Goal: Information Seeking & Learning: Compare options

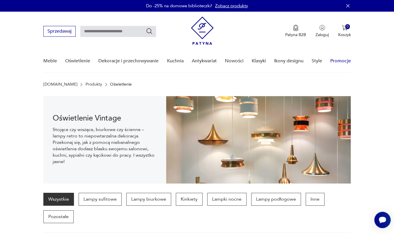
click at [344, 61] on link "Promocje" at bounding box center [340, 61] width 20 height 22
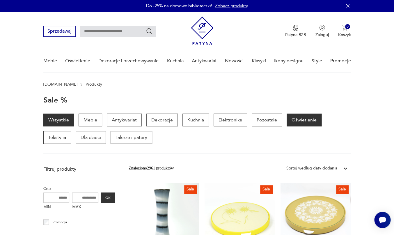
click at [294, 121] on p "Oświetlenie" at bounding box center [304, 120] width 35 height 13
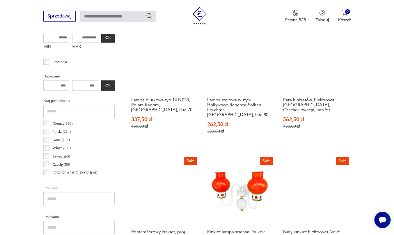
scroll to position [146, 0]
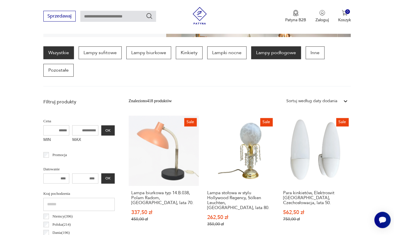
click at [270, 53] on p "Lampy podłogowe" at bounding box center [276, 52] width 50 height 13
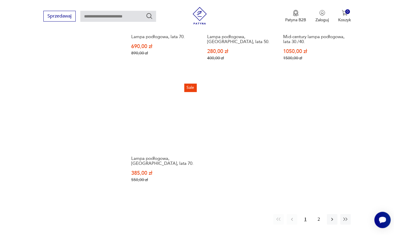
scroll to position [878, 0]
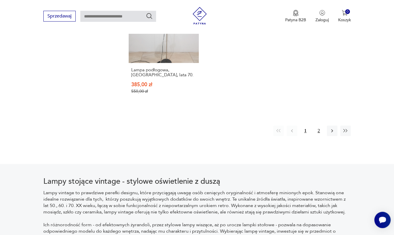
click at [319, 125] on button "2" at bounding box center [319, 130] width 10 height 10
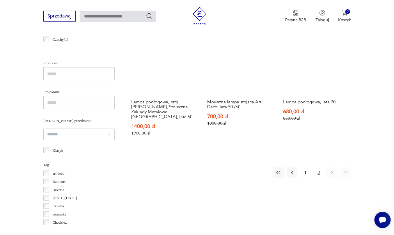
scroll to position [384, 0]
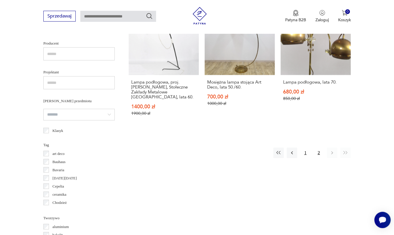
click at [305, 147] on button "1" at bounding box center [305, 152] width 10 height 10
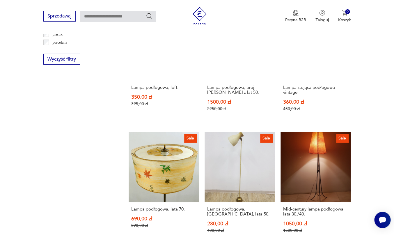
scroll to position [650, 0]
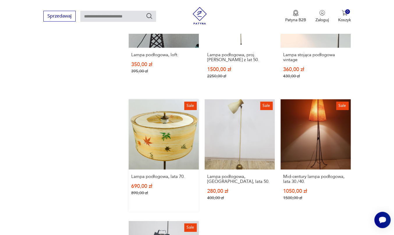
click at [183, 111] on link "Sale Lampa podłogowa, lata 70. 690,00 zł 890,00 zł" at bounding box center [164, 155] width 70 height 112
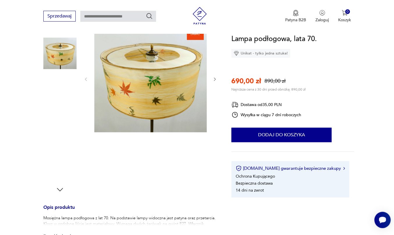
click at [63, 162] on img at bounding box center [59, 164] width 33 height 33
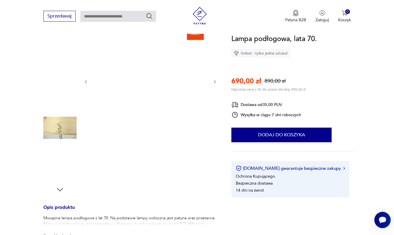
click at [65, 122] on img at bounding box center [59, 127] width 33 height 33
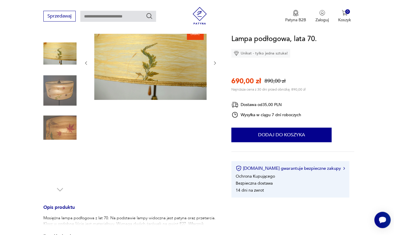
click at [64, 87] on img at bounding box center [59, 90] width 33 height 33
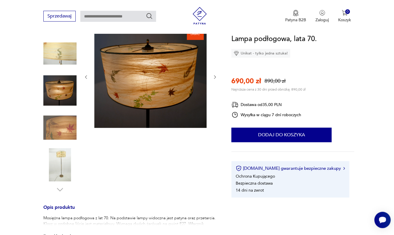
click at [66, 50] on img at bounding box center [59, 53] width 33 height 33
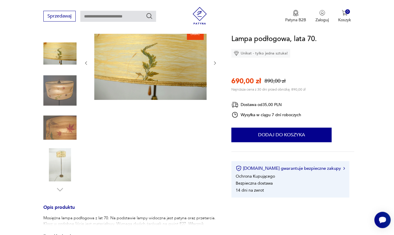
click at [59, 155] on img at bounding box center [59, 164] width 33 height 33
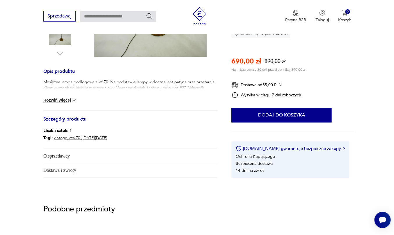
scroll to position [215, 0]
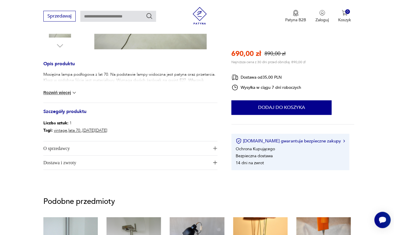
click at [69, 91] on button "Rozwiń więcej" at bounding box center [60, 93] width 34 height 6
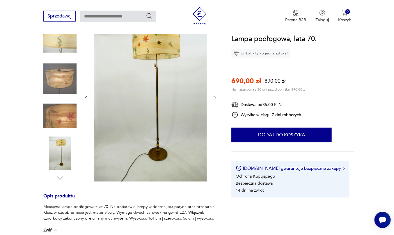
scroll to position [52, 0]
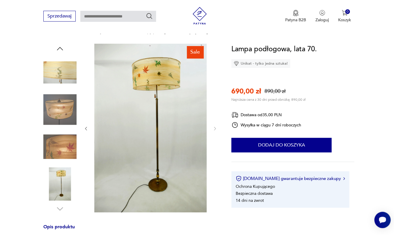
click at [155, 74] on img at bounding box center [150, 128] width 112 height 169
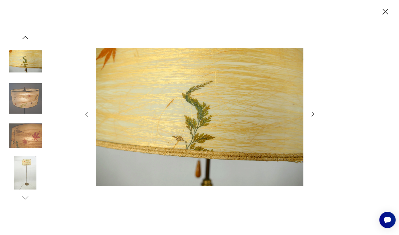
click at [314, 115] on icon "button" at bounding box center [312, 114] width 7 height 7
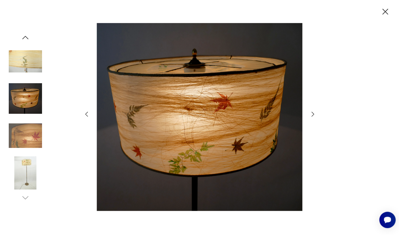
click at [314, 115] on icon "button" at bounding box center [312, 114] width 7 height 7
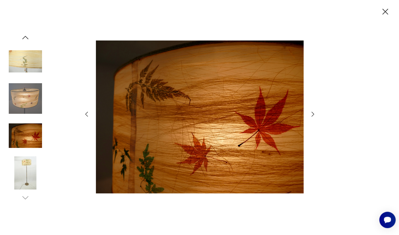
click at [314, 115] on icon "button" at bounding box center [312, 114] width 7 height 7
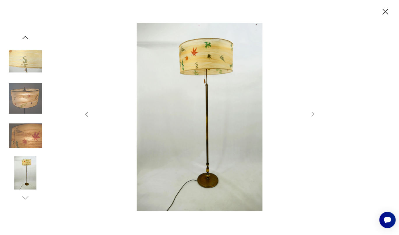
click at [384, 11] on icon "button" at bounding box center [385, 12] width 6 height 6
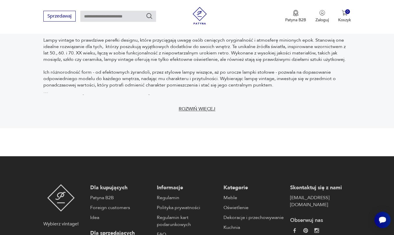
scroll to position [905, 0]
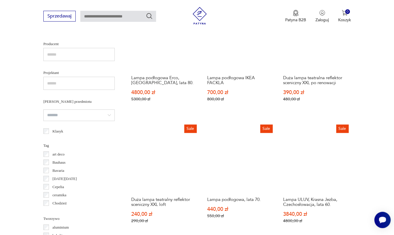
scroll to position [384, 0]
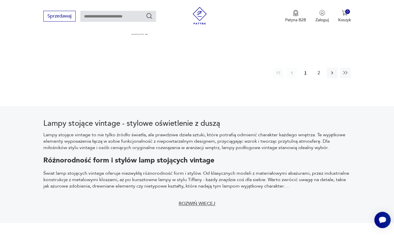
scroll to position [815, 0]
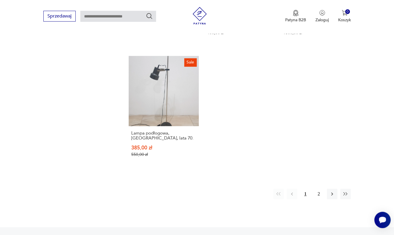
scroll to position [146, 0]
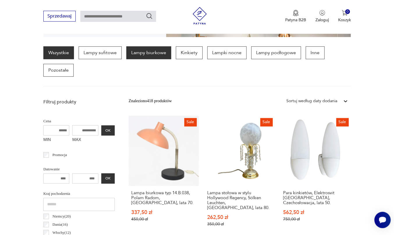
click at [148, 54] on p "Lampy biurkowe" at bounding box center [148, 52] width 45 height 13
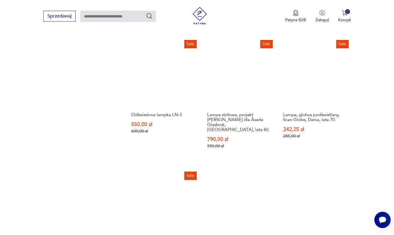
scroll to position [789, 0]
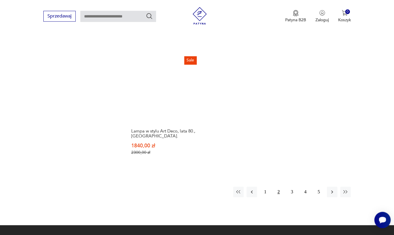
scroll to position [859, 0]
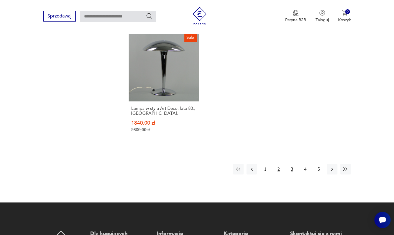
click at [292, 164] on button "3" at bounding box center [292, 169] width 10 height 10
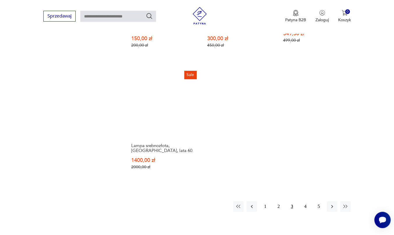
scroll to position [822, 0]
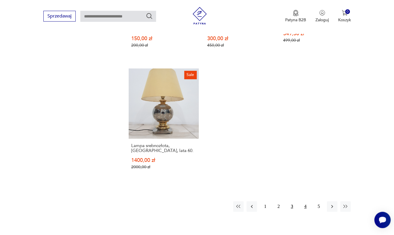
click at [306, 201] on button "4" at bounding box center [305, 206] width 10 height 10
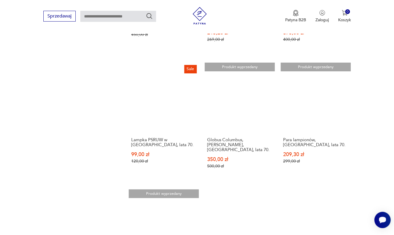
scroll to position [785, 0]
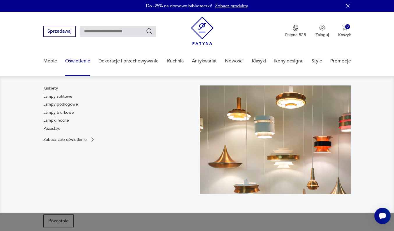
click at [79, 60] on link "Oświetlenie" at bounding box center [77, 61] width 25 height 22
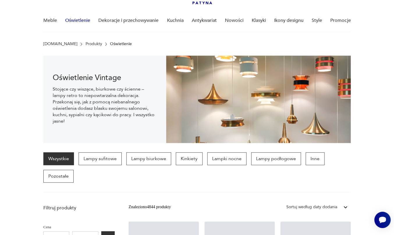
scroll to position [40, 0]
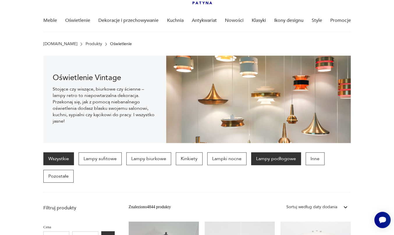
click at [268, 159] on p "Lampy podłogowe" at bounding box center [276, 158] width 50 height 13
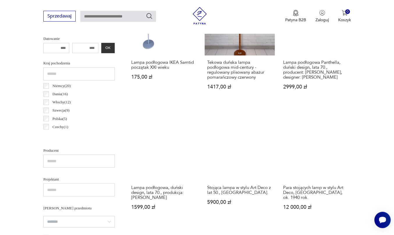
scroll to position [361, 0]
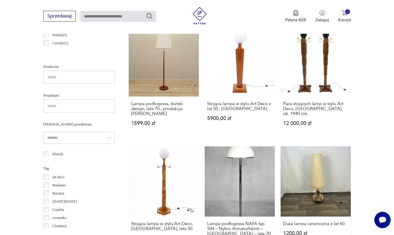
click at [321, 147] on link "Duża lampa ceramiczna z lat 60. 1200,00 zł" at bounding box center [316, 201] width 70 height 111
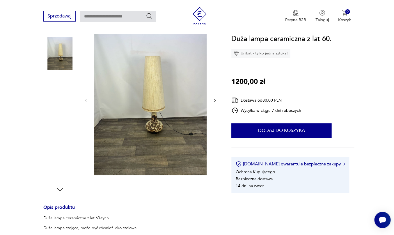
click at [150, 83] on img at bounding box center [150, 100] width 112 height 150
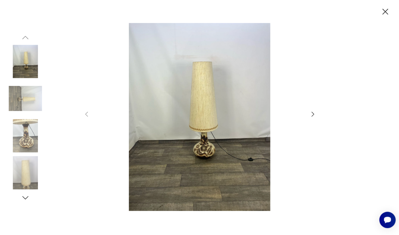
click at [199, 90] on img at bounding box center [199, 117] width 207 height 188
click at [313, 114] on icon "button" at bounding box center [312, 114] width 3 height 5
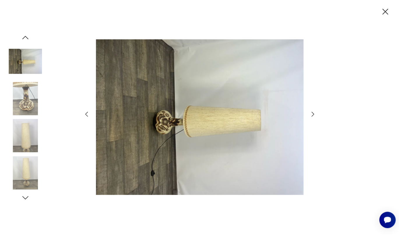
click at [313, 114] on icon "button" at bounding box center [312, 114] width 3 height 5
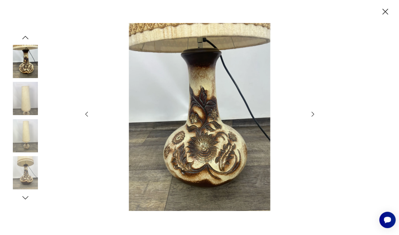
click at [385, 8] on icon "button" at bounding box center [385, 12] width 10 height 10
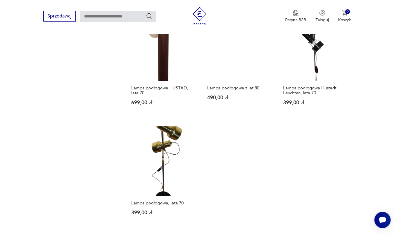
scroll to position [792, 0]
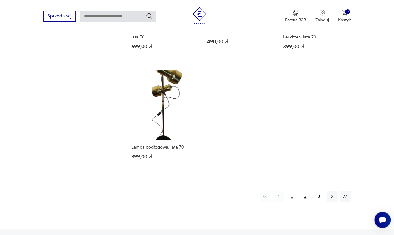
click at [305, 191] on button "2" at bounding box center [305, 196] width 10 height 10
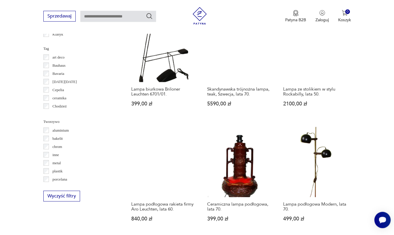
scroll to position [482, 0]
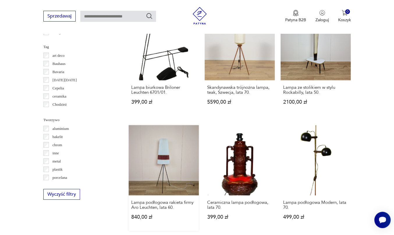
click at [161, 138] on link "Lampa podłogowa rakieta firmy Aro Leuchten, lata 60. 840,00 zł" at bounding box center [164, 178] width 70 height 106
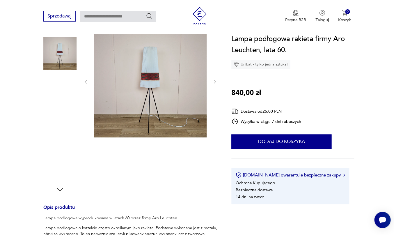
click at [145, 80] on img at bounding box center [150, 81] width 112 height 112
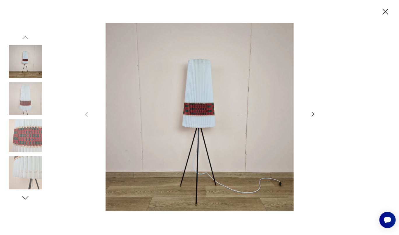
click at [24, 134] on img at bounding box center [25, 135] width 33 height 33
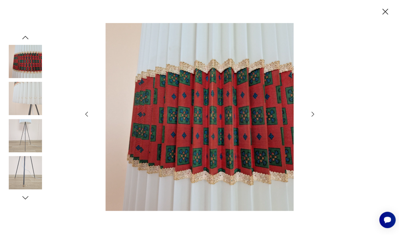
click at [384, 11] on icon "button" at bounding box center [385, 12] width 6 height 6
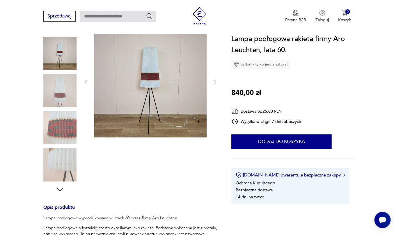
click at [148, 74] on img at bounding box center [150, 81] width 112 height 112
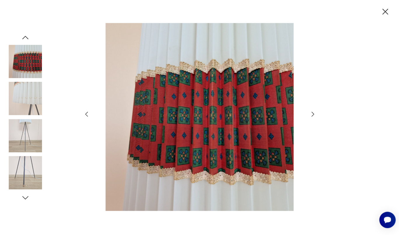
click at [202, 116] on img at bounding box center [199, 117] width 207 height 188
click at [34, 64] on img at bounding box center [25, 61] width 33 height 33
click at [384, 11] on icon "button" at bounding box center [385, 12] width 6 height 6
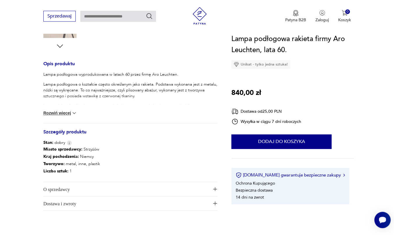
scroll to position [262, 0]
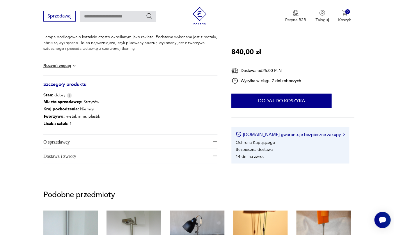
click at [66, 66] on button "Rozwiń więcej" at bounding box center [60, 66] width 34 height 6
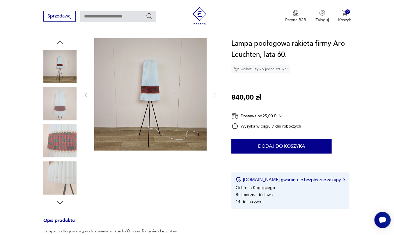
scroll to position [76, 0]
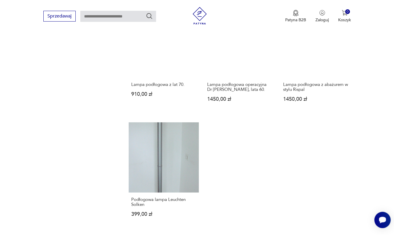
scroll to position [780, 0]
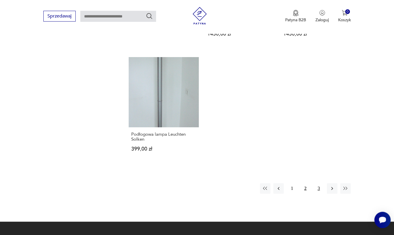
click at [318, 183] on button "3" at bounding box center [319, 188] width 10 height 10
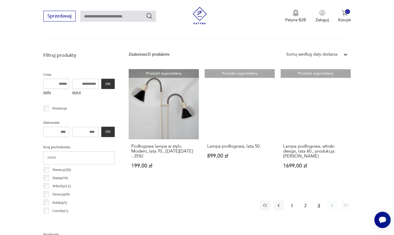
scroll to position [193, 0]
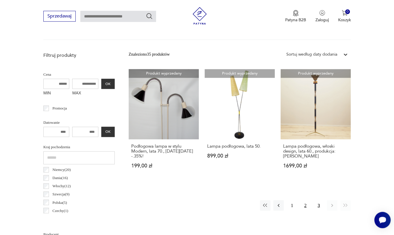
click at [306, 200] on button "2" at bounding box center [305, 205] width 10 height 10
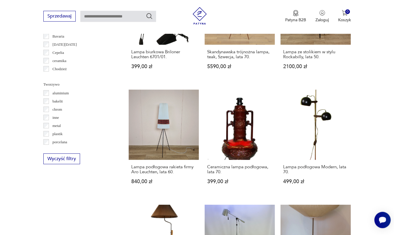
scroll to position [556, 0]
